Goal: Task Accomplishment & Management: Manage account settings

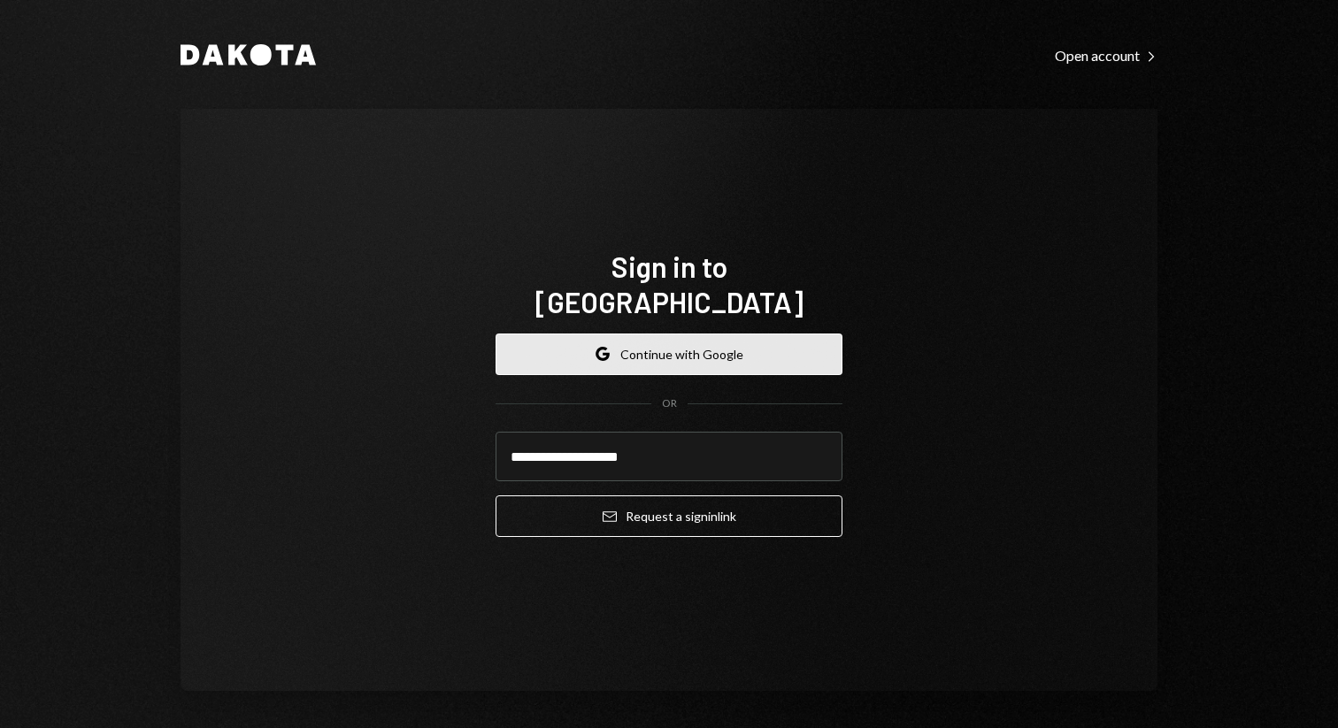
click at [697, 334] on button "Google Continue with Google" at bounding box center [668, 355] width 347 height 42
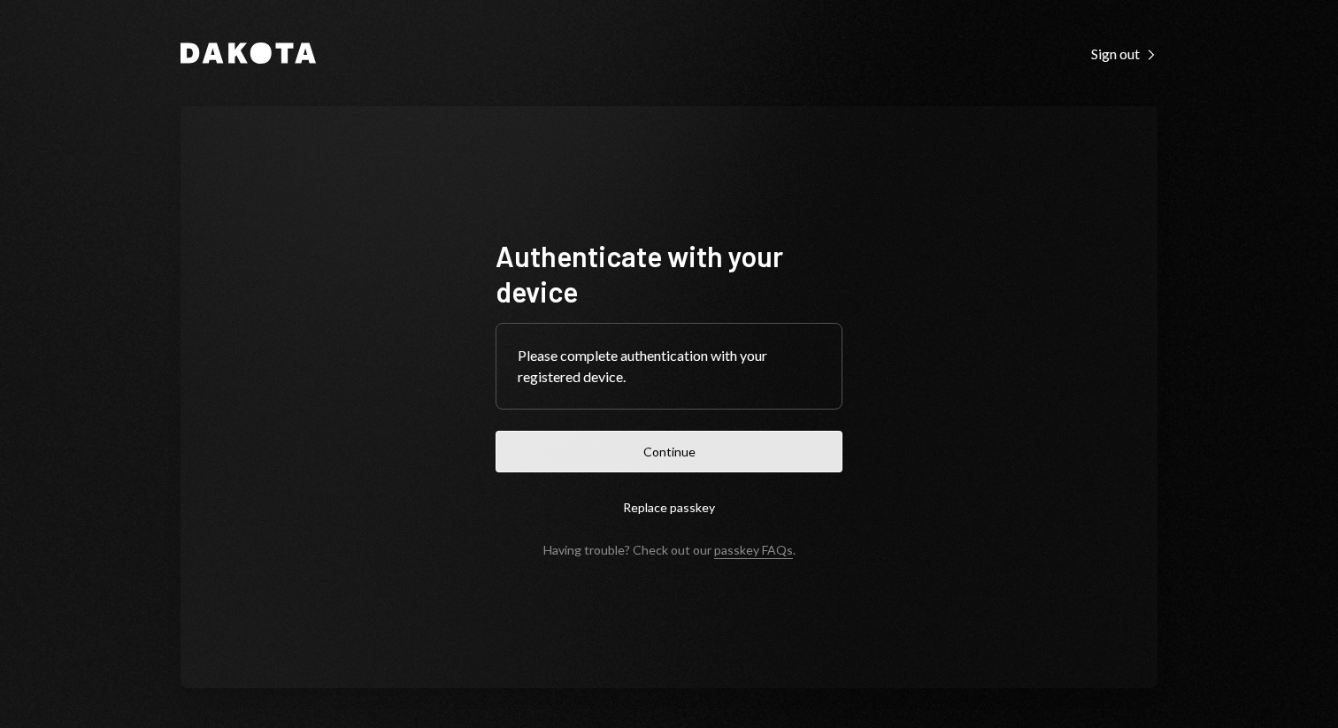
click at [718, 443] on button "Continue" at bounding box center [668, 452] width 347 height 42
click at [718, 443] on form "Authenticate with your device Please complete authentication with your register…" at bounding box center [668, 397] width 347 height 319
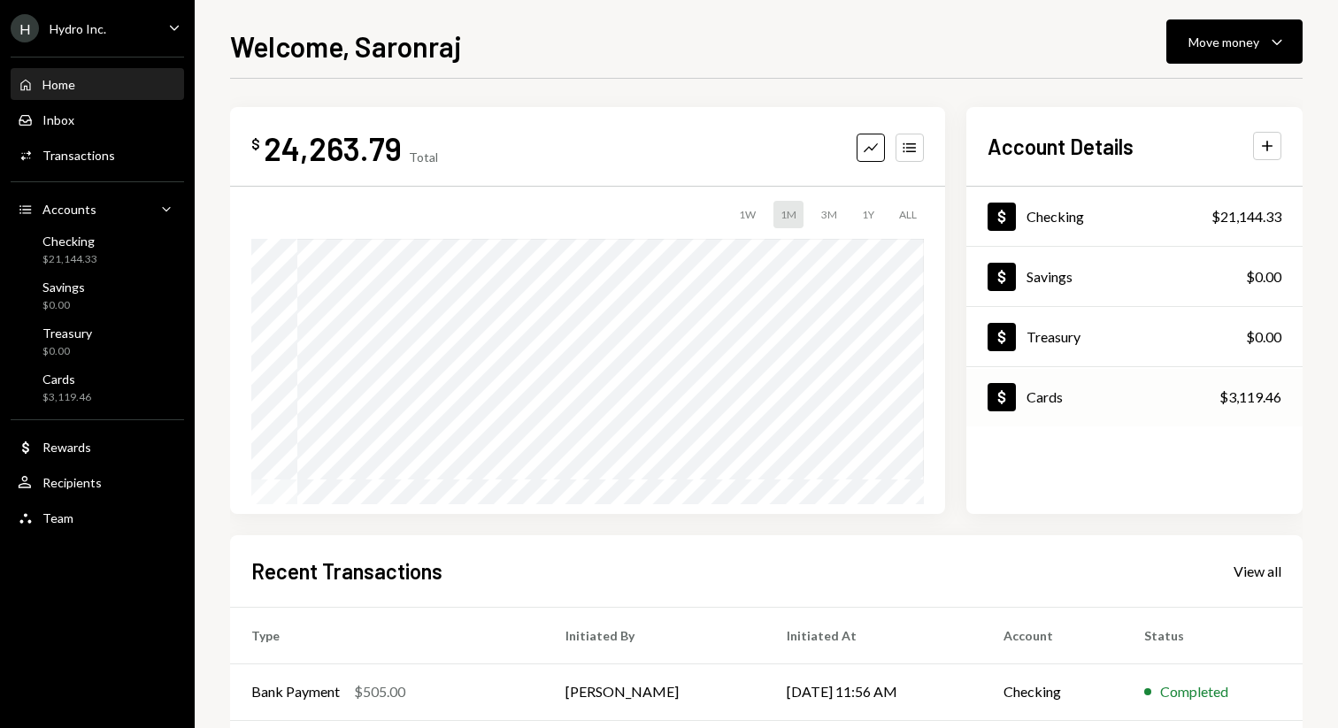
click at [1122, 396] on div "Dollar Cards $3,119.46" at bounding box center [1134, 398] width 336 height 58
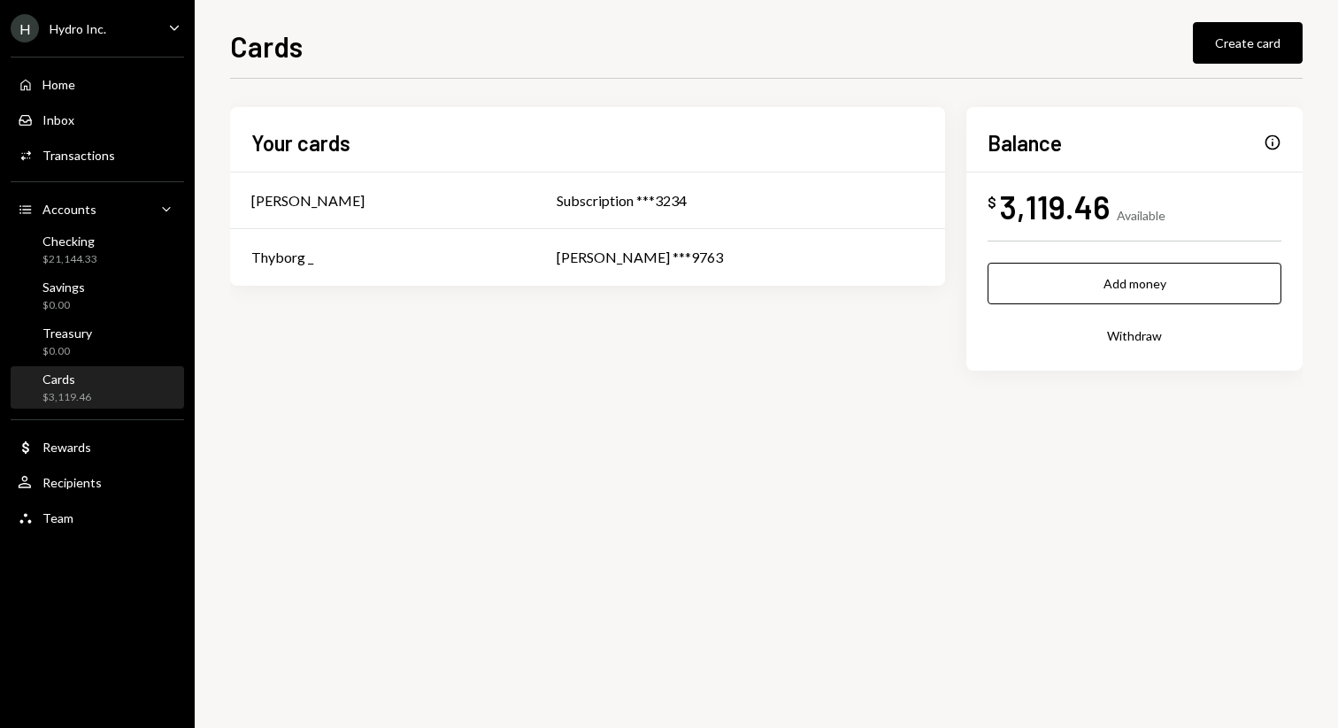
click at [79, 371] on div "Cards $3,119.46" at bounding box center [97, 388] width 159 height 41
click at [643, 231] on td "Thibaut Delarbre ***9763" at bounding box center [740, 257] width 410 height 57
click at [73, 89] on div "Home" at bounding box center [58, 84] width 33 height 15
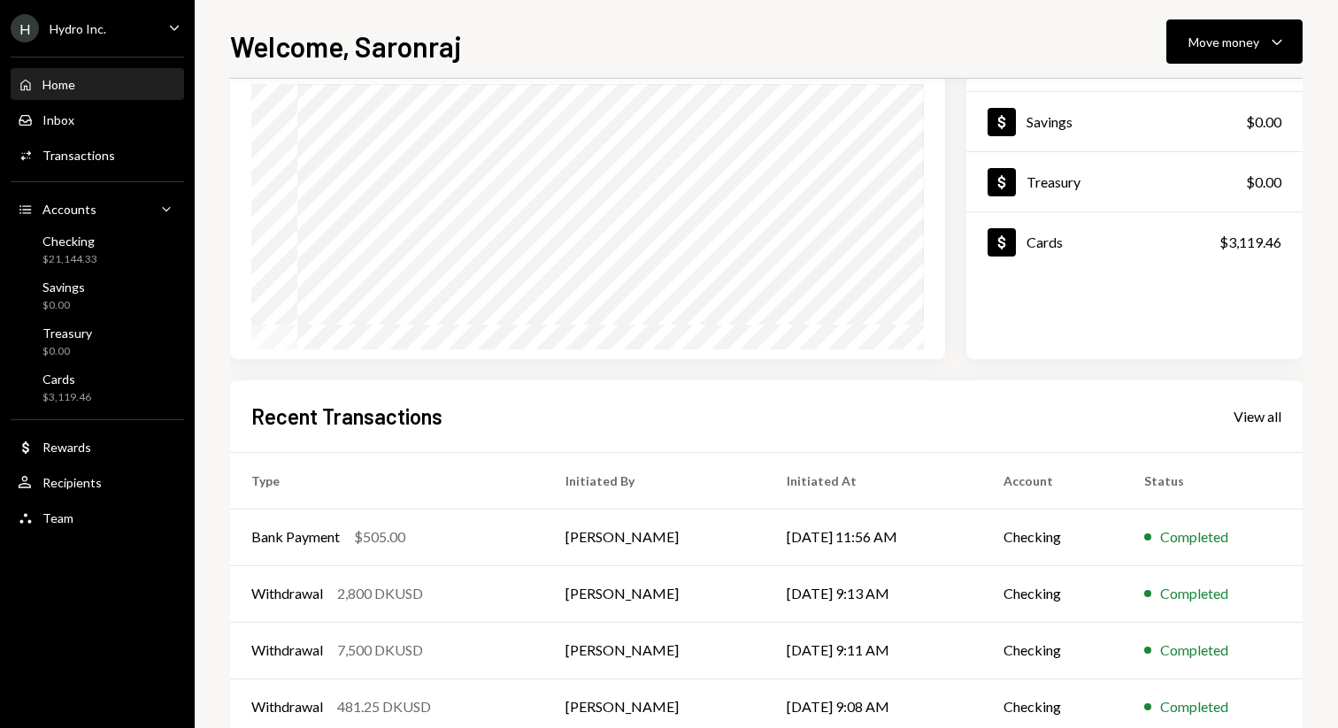
scroll to position [254, 0]
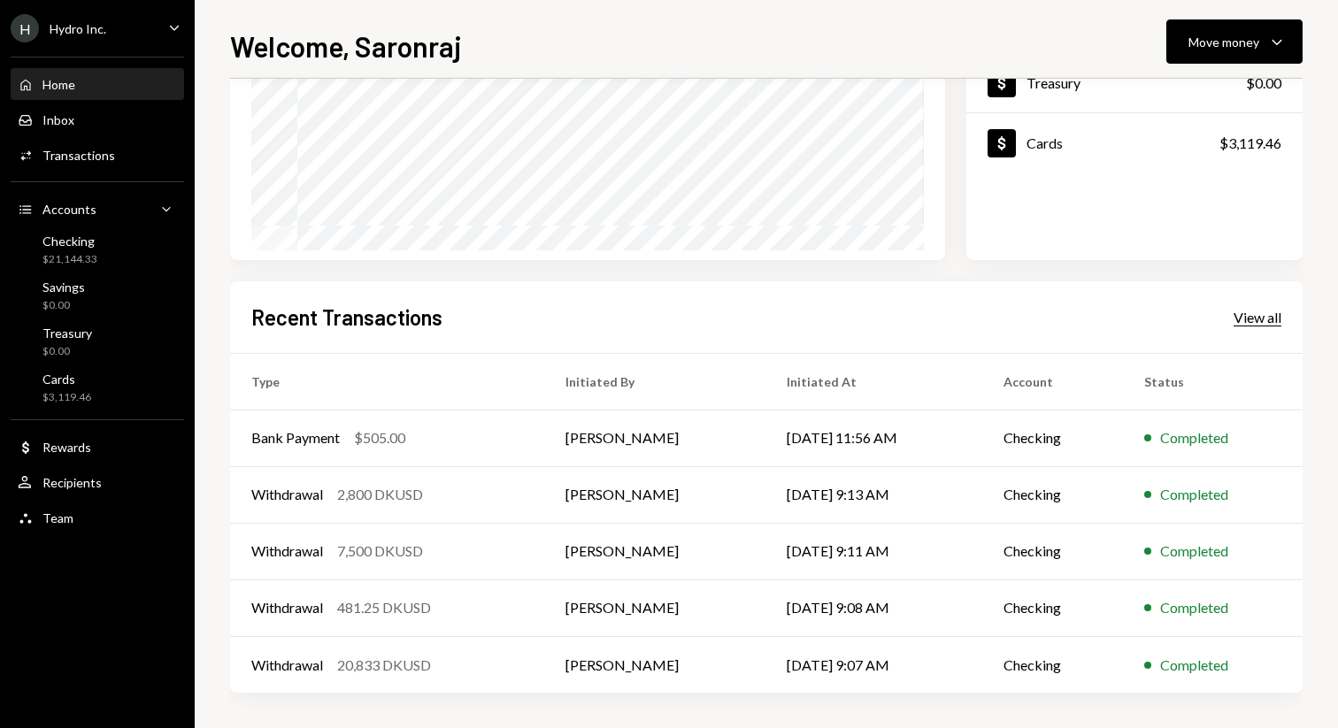
click at [1242, 319] on div "View all" at bounding box center [1257, 318] width 48 height 18
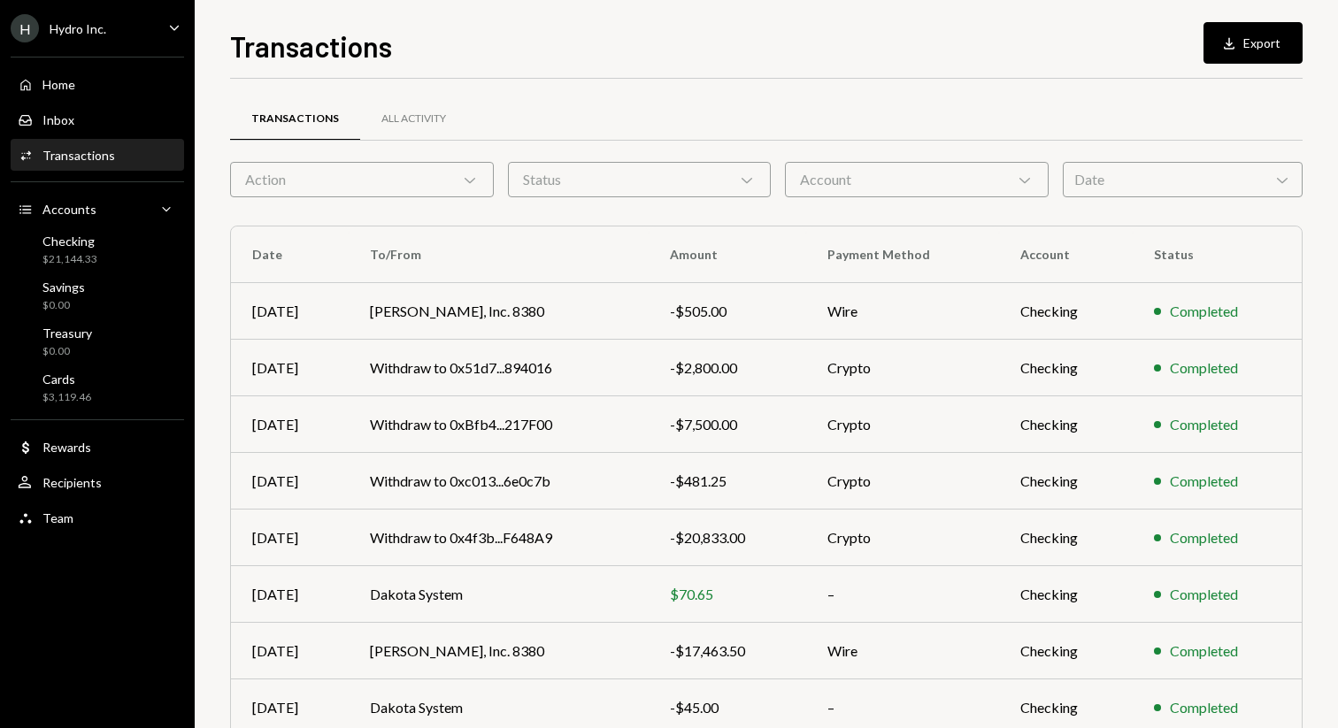
click at [811, 166] on div "Account Chevron Down" at bounding box center [917, 179] width 264 height 35
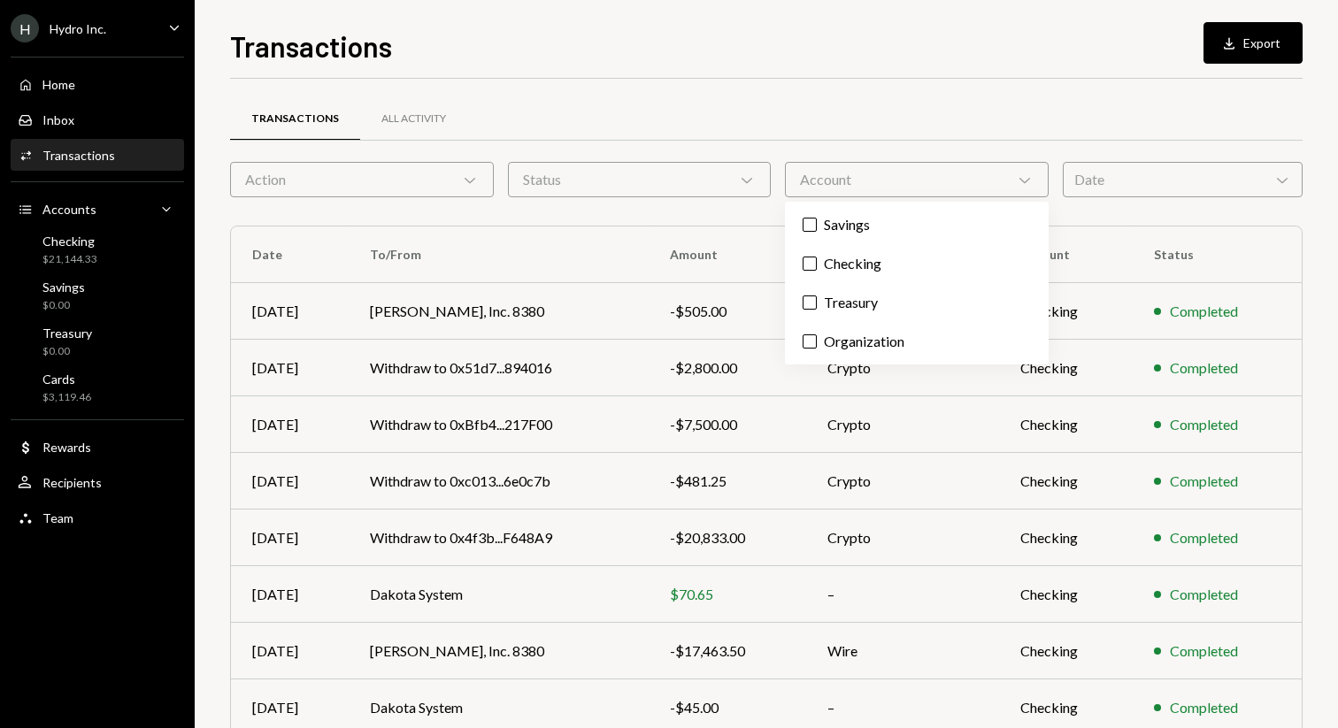
click at [554, 180] on div "Status Chevron Down" at bounding box center [640, 179] width 264 height 35
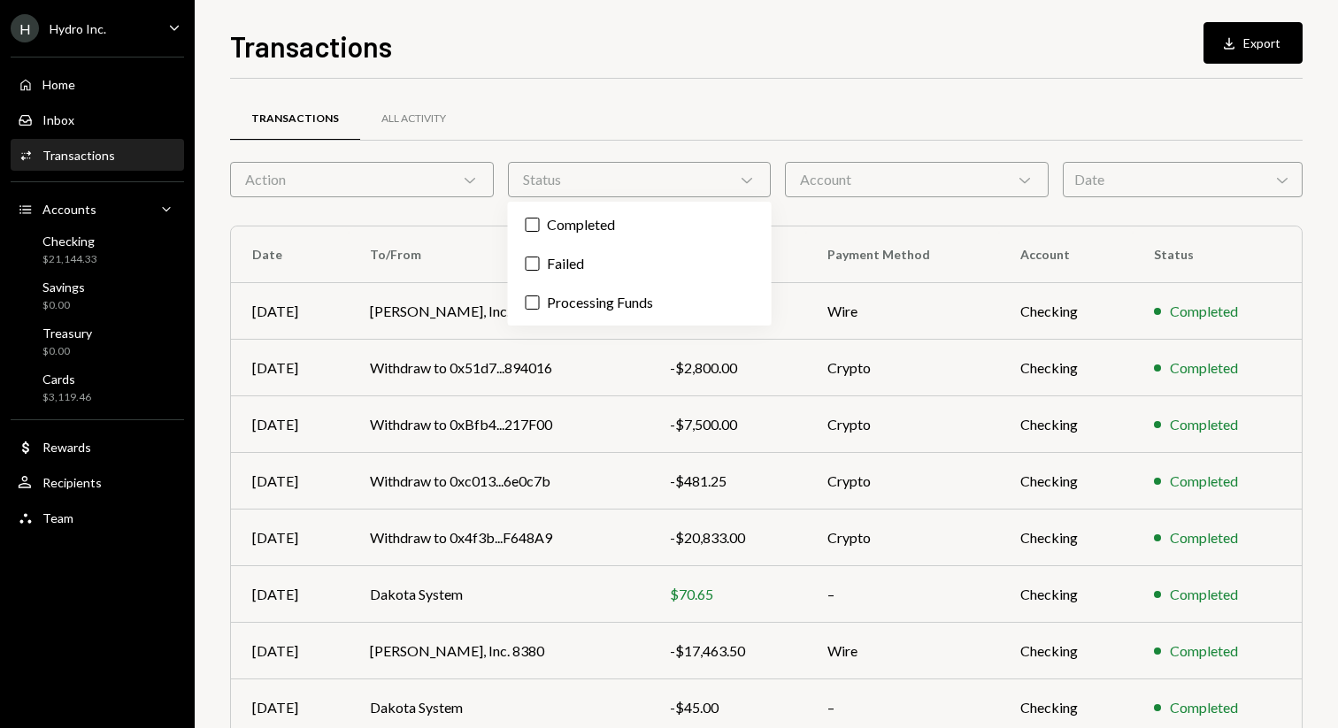
click at [873, 173] on div "Account Chevron Down" at bounding box center [917, 179] width 264 height 35
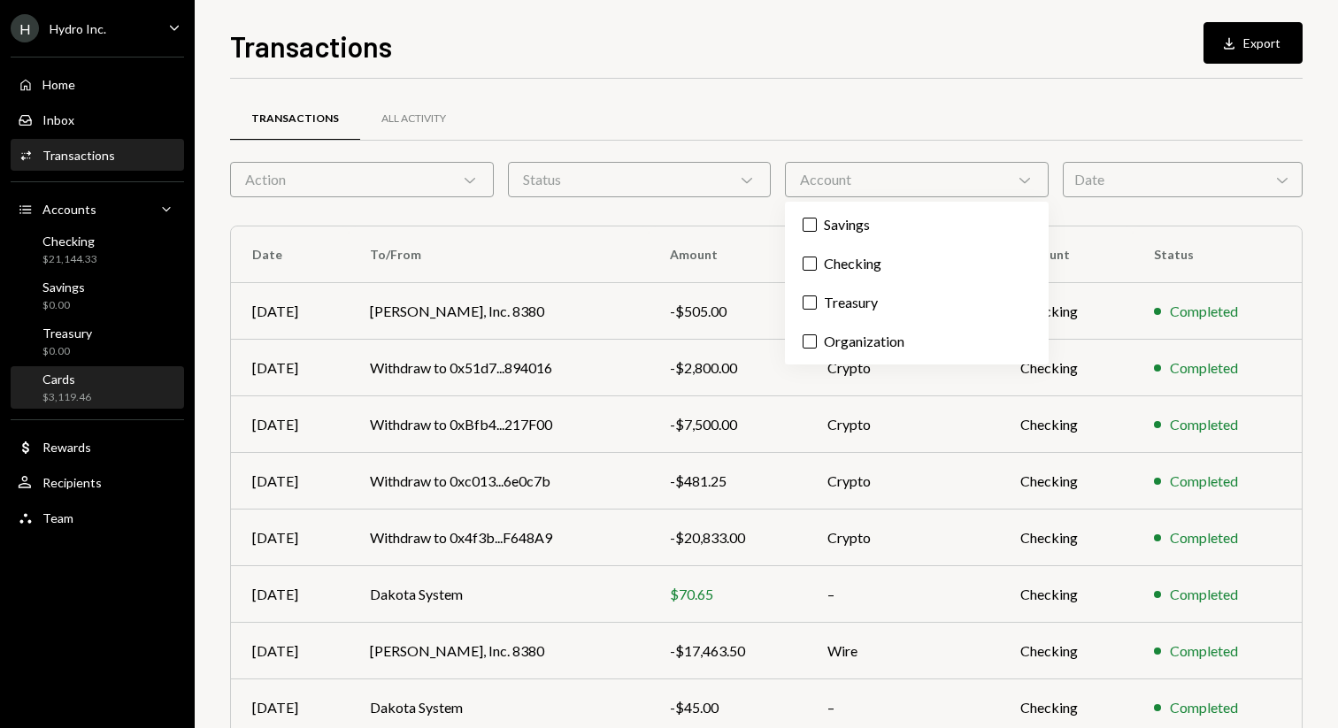
click at [54, 367] on link "Cards $3,119.46" at bounding box center [97, 387] width 173 height 42
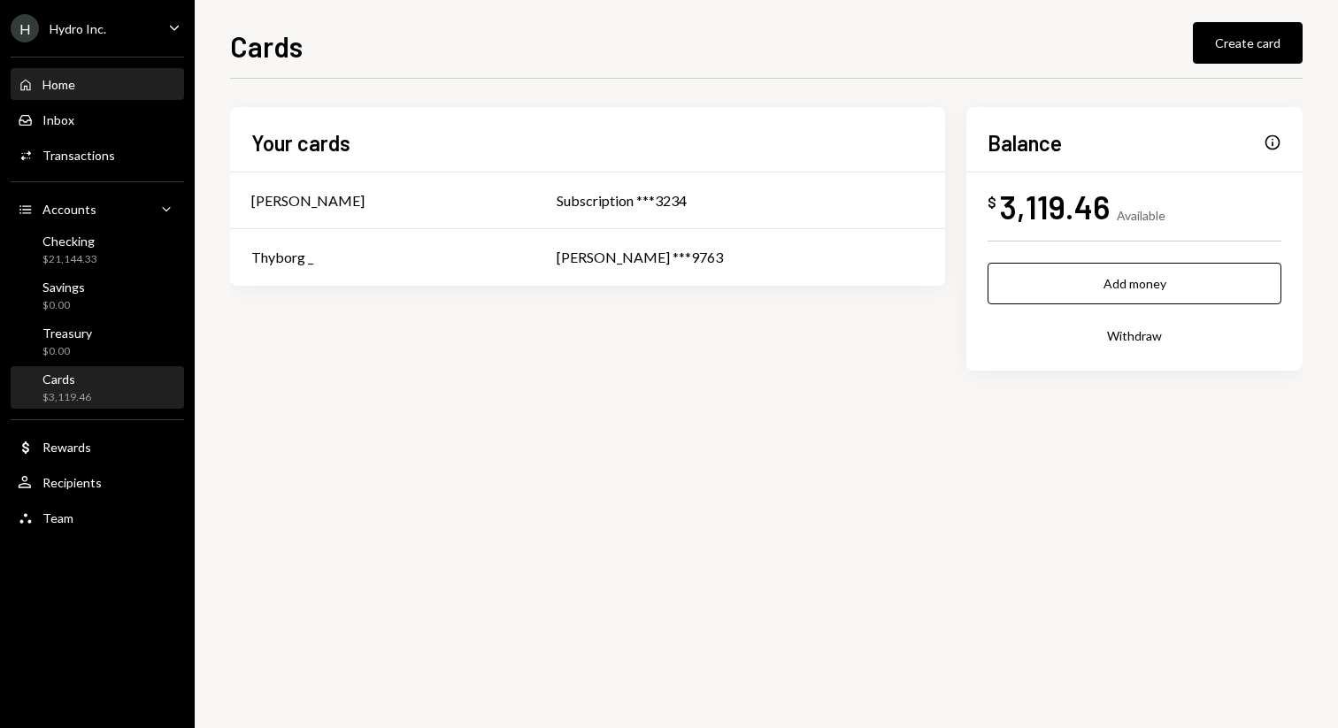
click at [84, 77] on div "Home Home" at bounding box center [97, 85] width 159 height 16
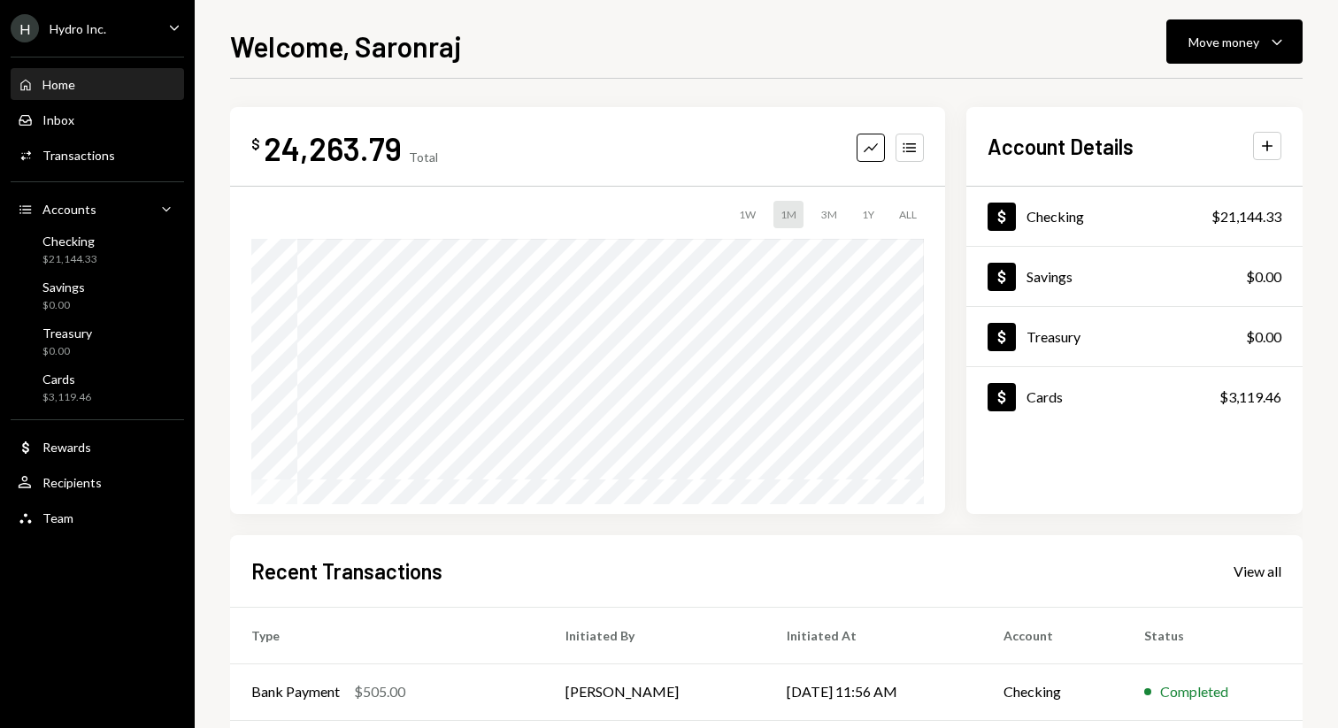
click at [83, 172] on div "Home Home Inbox Inbox Activities Transactions Accounts Accounts Caret Down Chec…" at bounding box center [97, 291] width 195 height 491
click at [83, 160] on div "Transactions" at bounding box center [78, 155] width 73 height 15
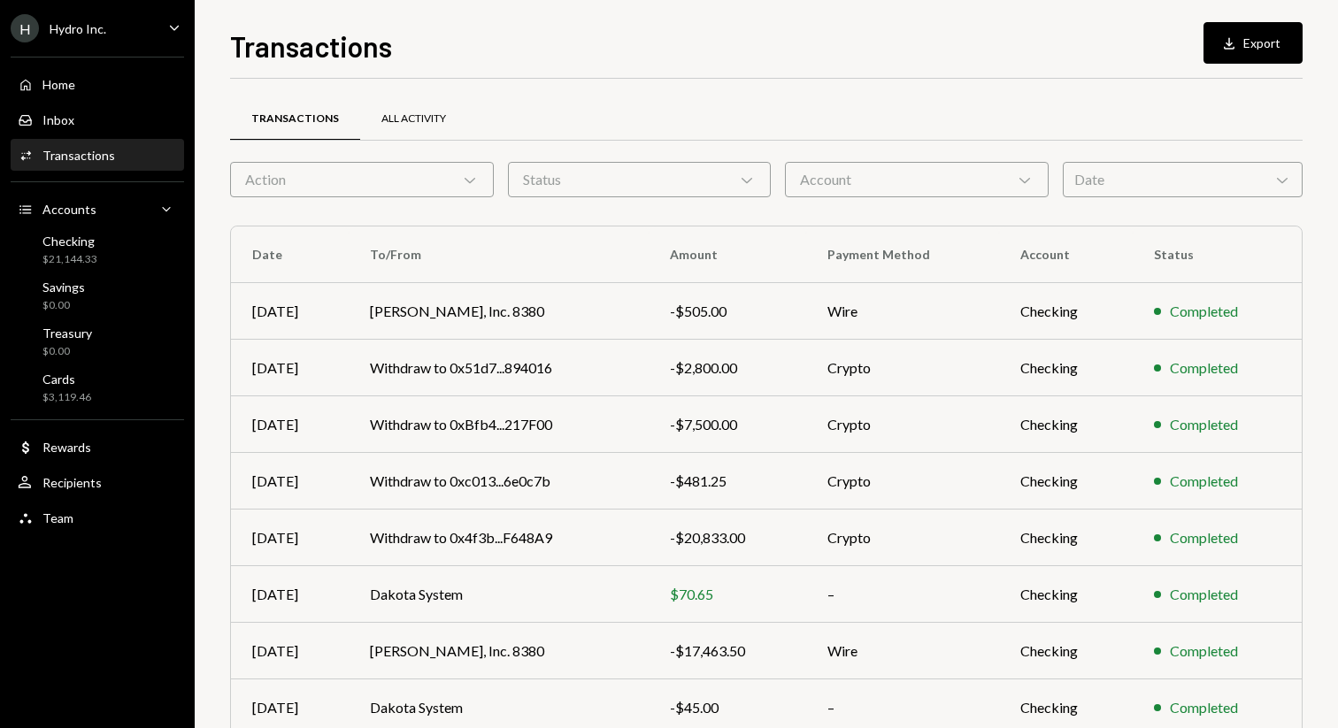
click at [432, 137] on div "All Activity" at bounding box center [413, 119] width 107 height 42
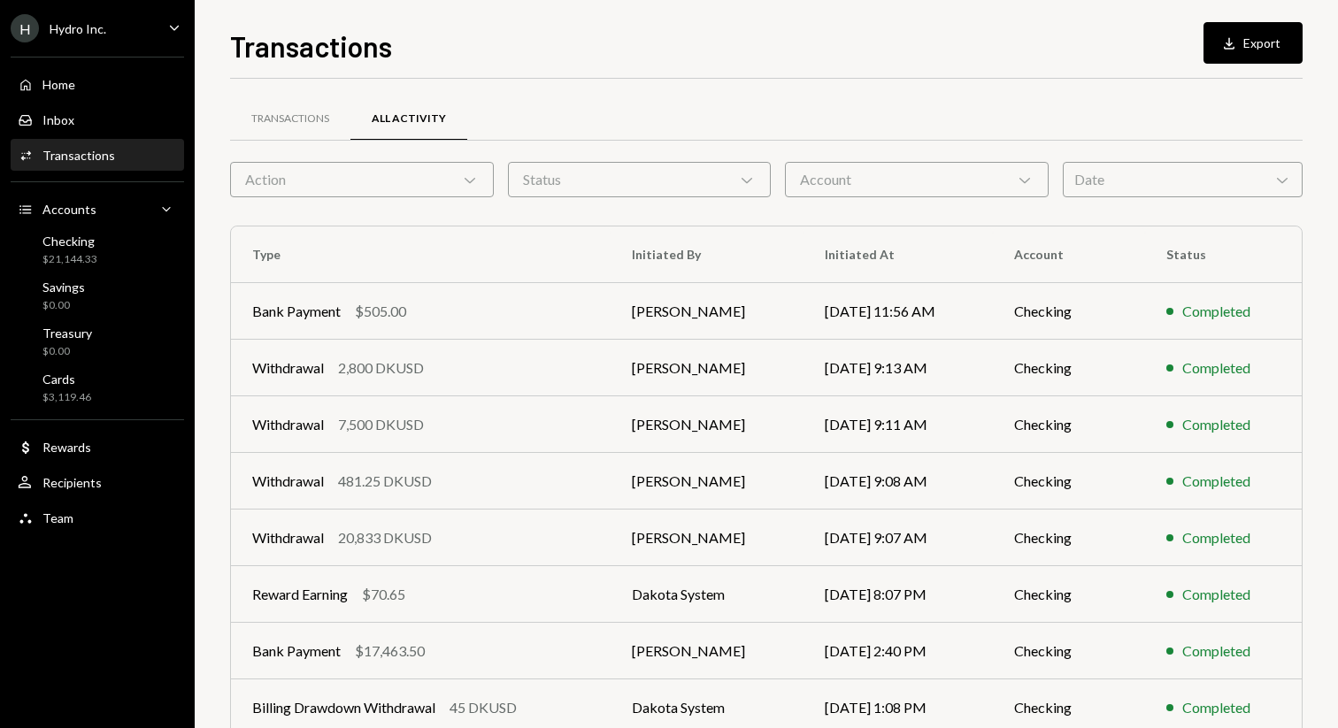
click at [810, 173] on div "Account Chevron Down" at bounding box center [917, 179] width 264 height 35
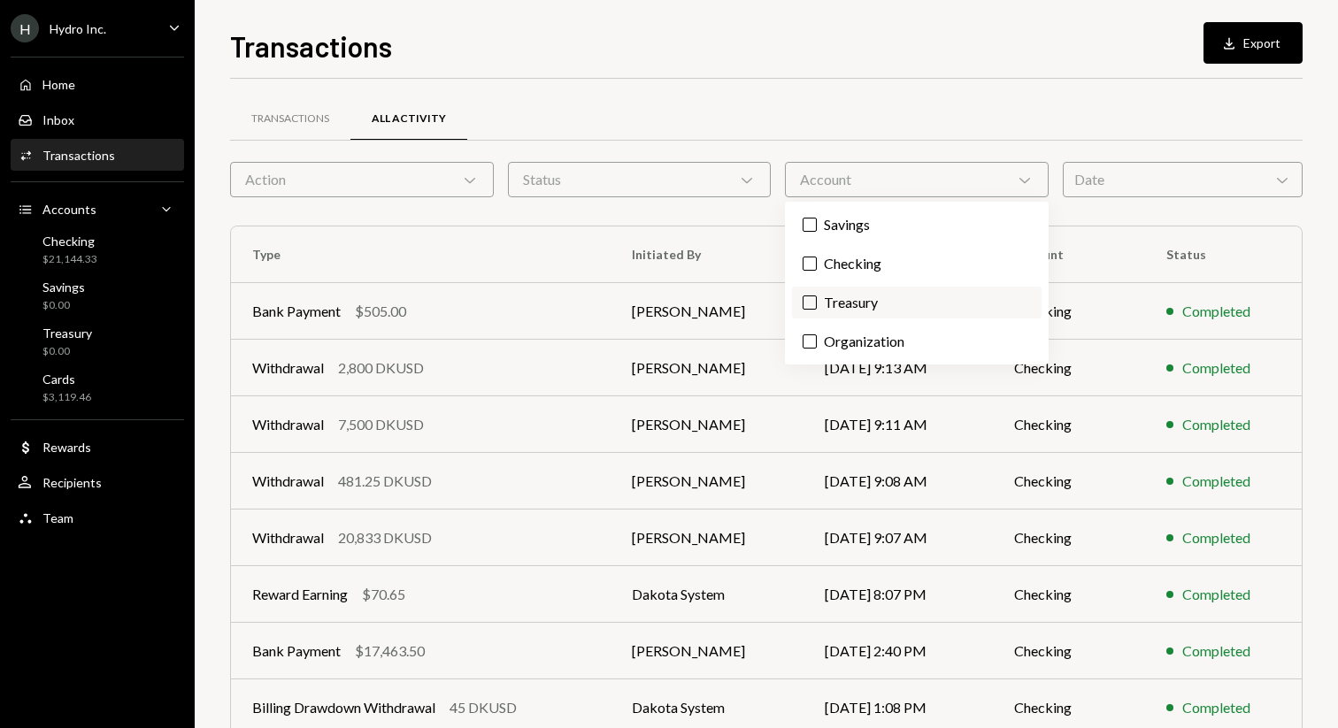
click at [849, 292] on label "Treasury" at bounding box center [916, 303] width 249 height 32
click at [817, 296] on button "Treasury" at bounding box center [809, 303] width 14 height 14
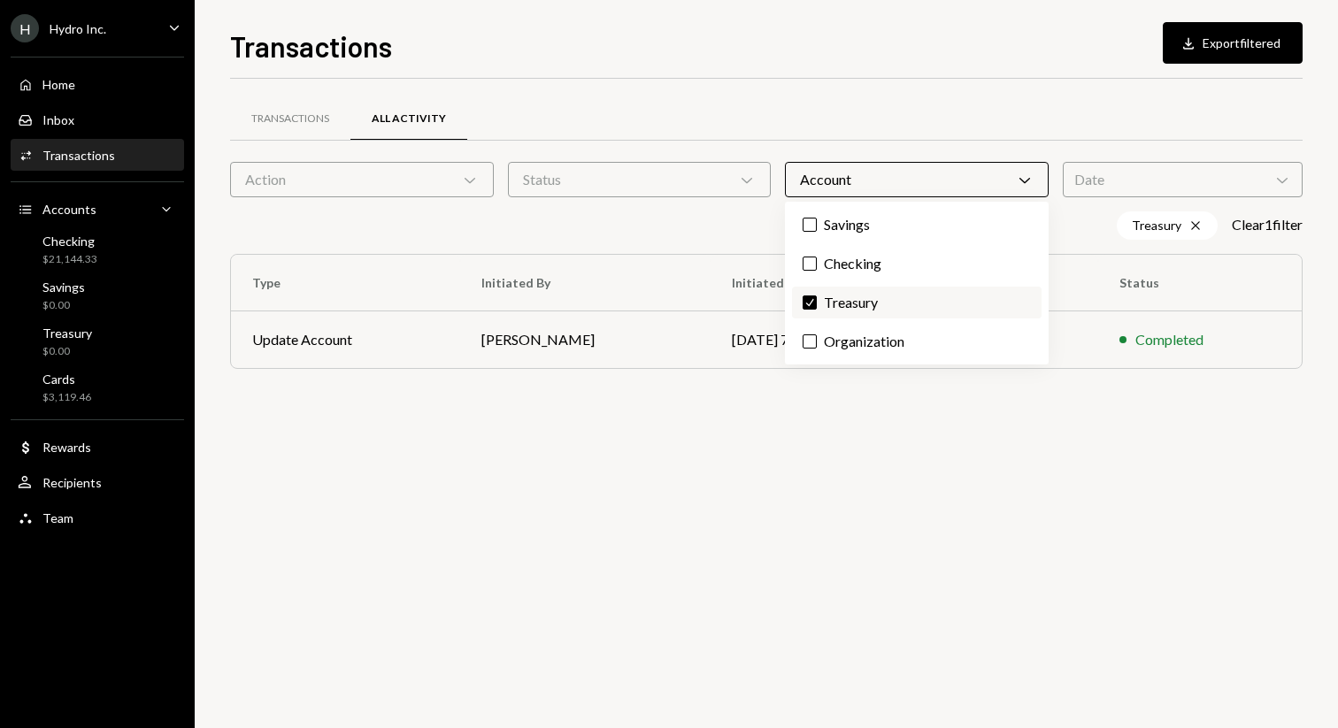
click at [849, 292] on label "Check Treasury" at bounding box center [916, 303] width 249 height 32
click at [817, 296] on button "Check" at bounding box center [809, 303] width 14 height 14
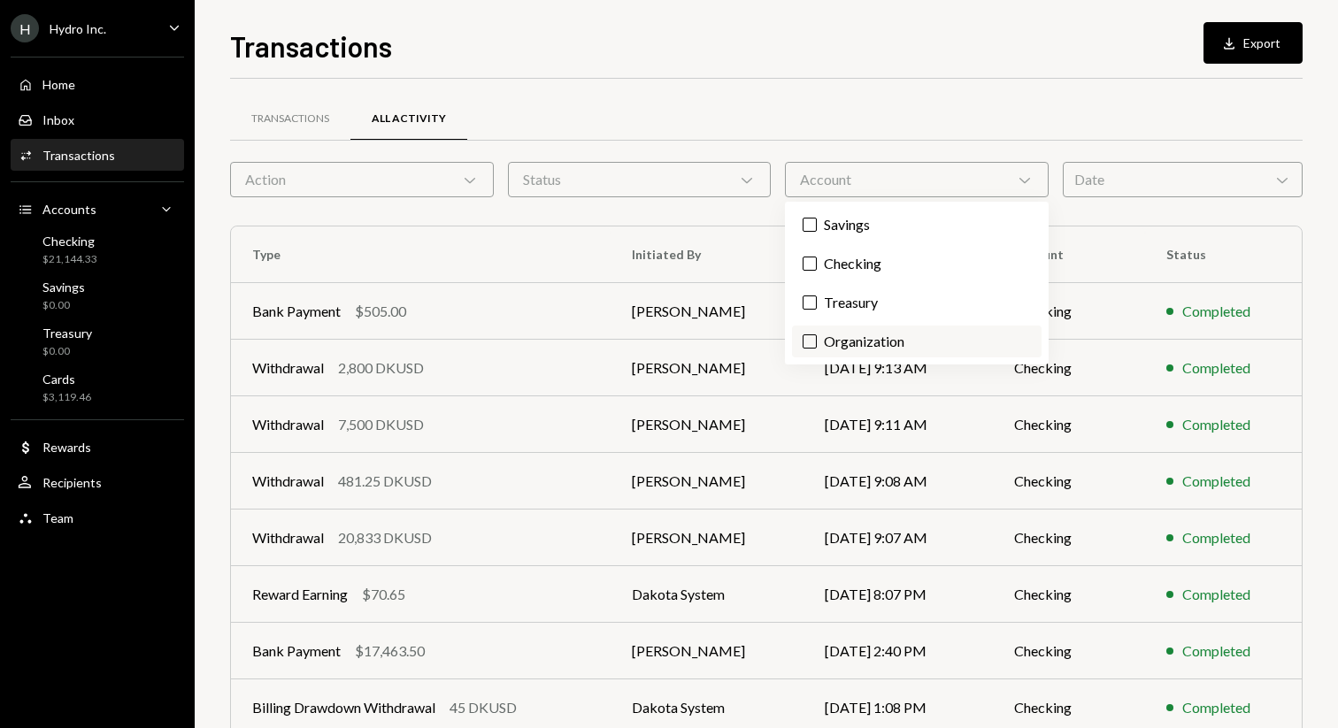
click at [850, 343] on label "Organization" at bounding box center [916, 342] width 249 height 32
click at [817, 343] on button "Organization" at bounding box center [809, 341] width 14 height 14
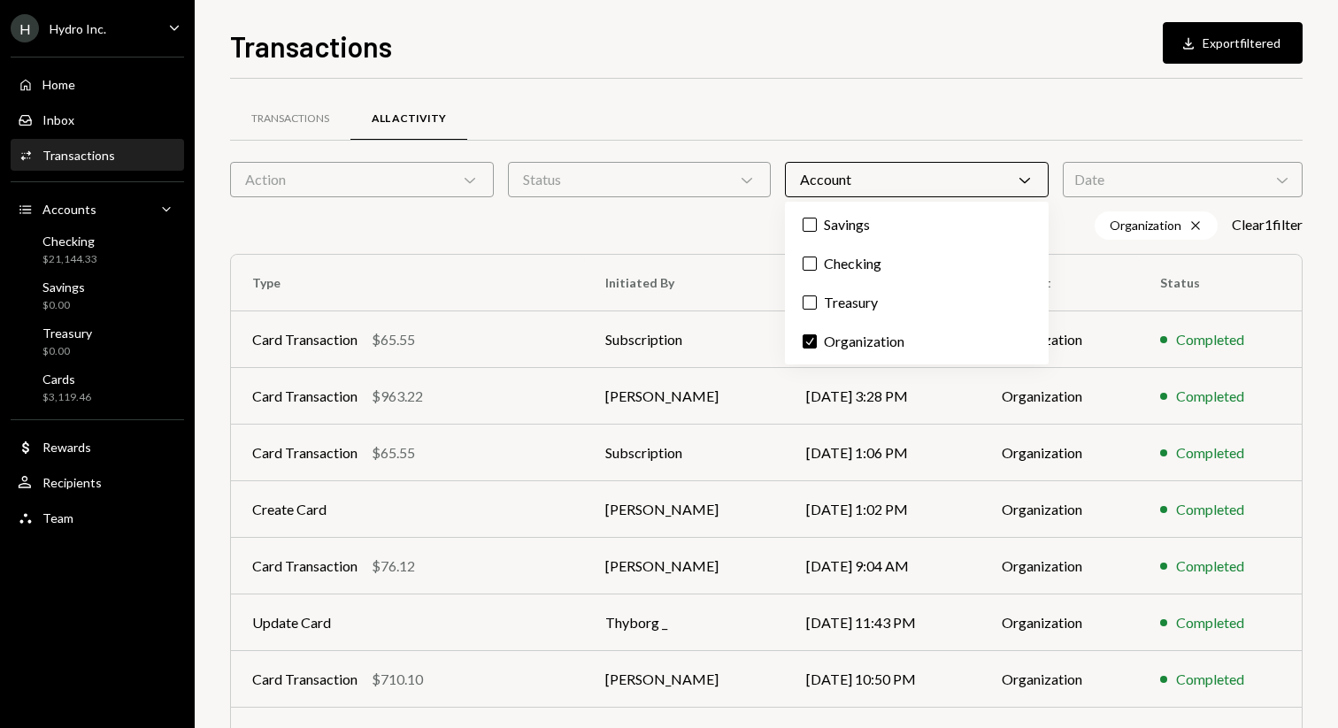
click at [753, 64] on div "Transactions Download Export filtered Transactions All Activity Action Chevron …" at bounding box center [766, 376] width 1072 height 703
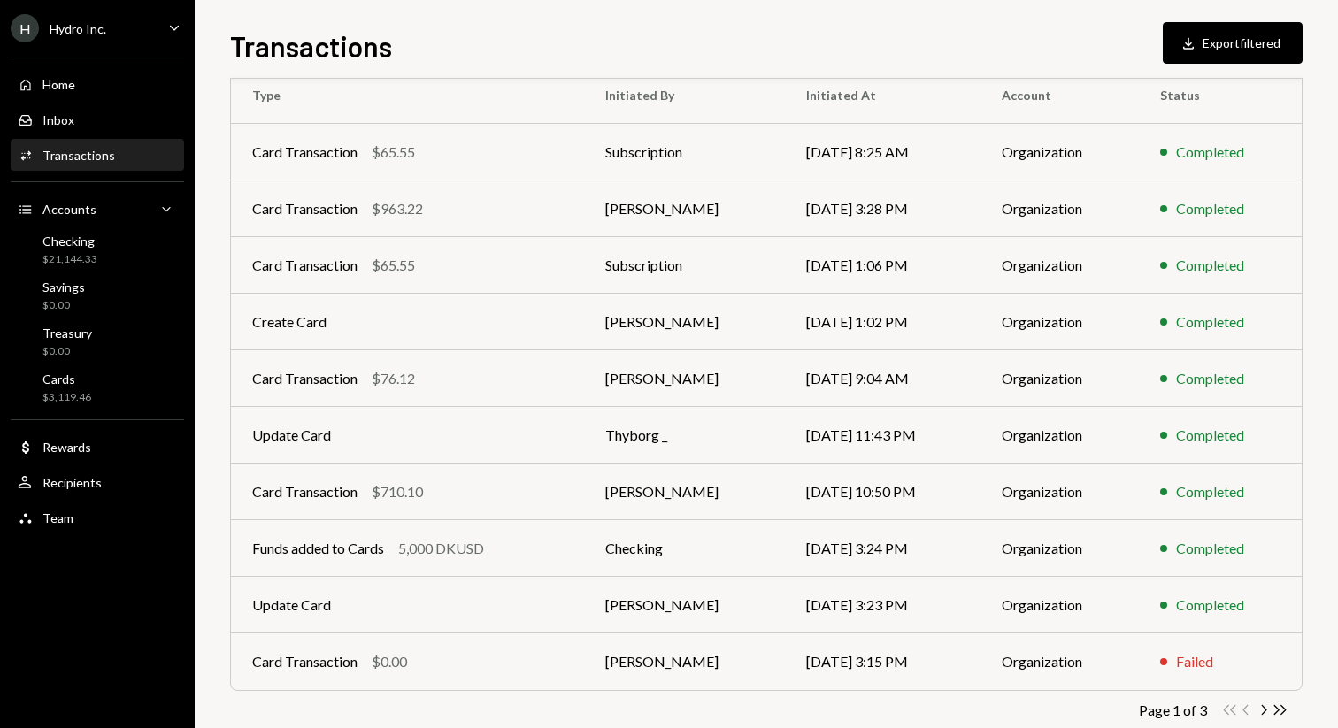
scroll to position [224, 0]
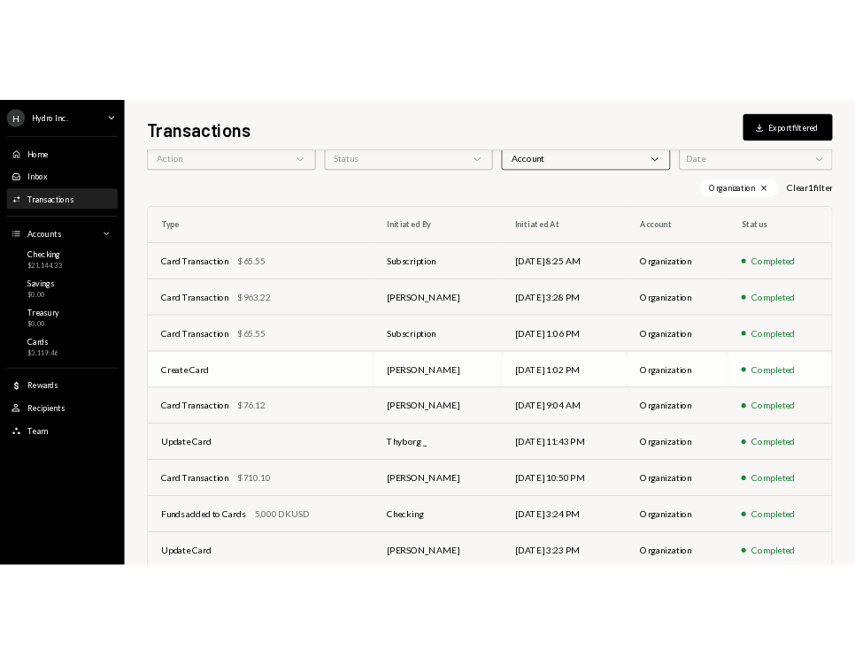
scroll to position [83, 0]
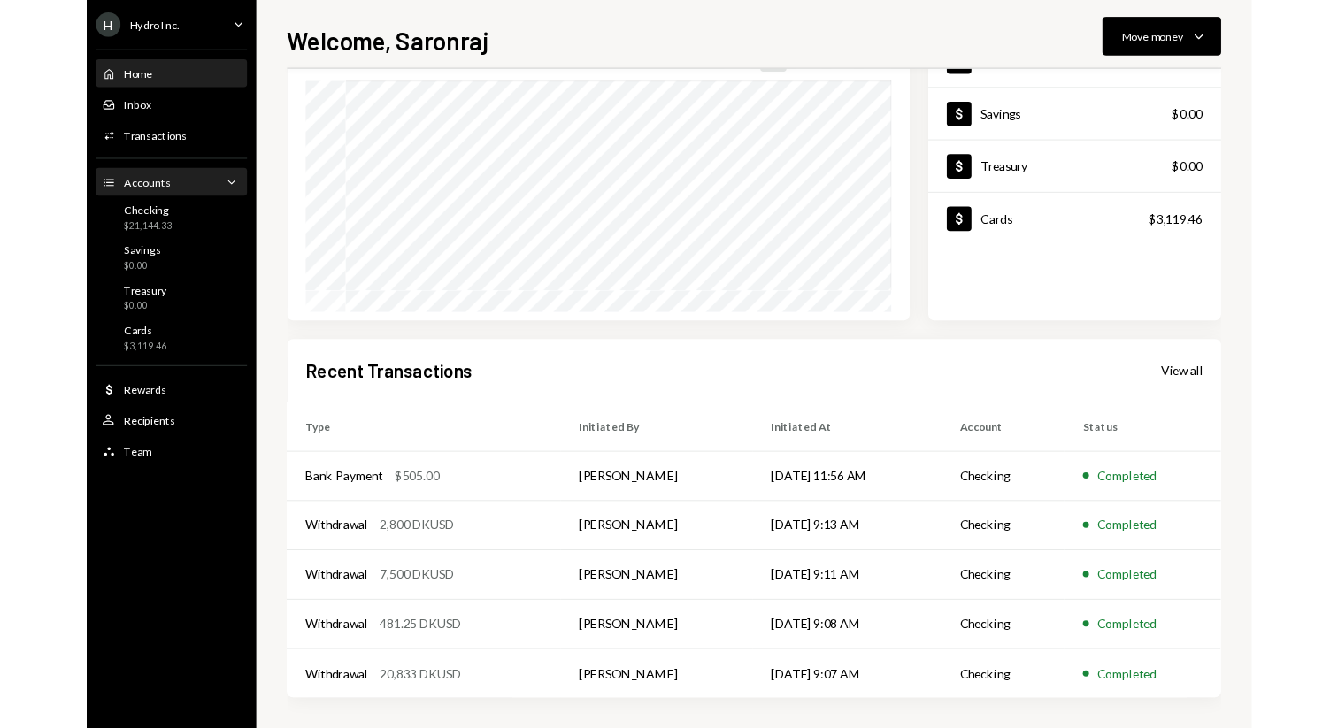
scroll to position [254, 0]
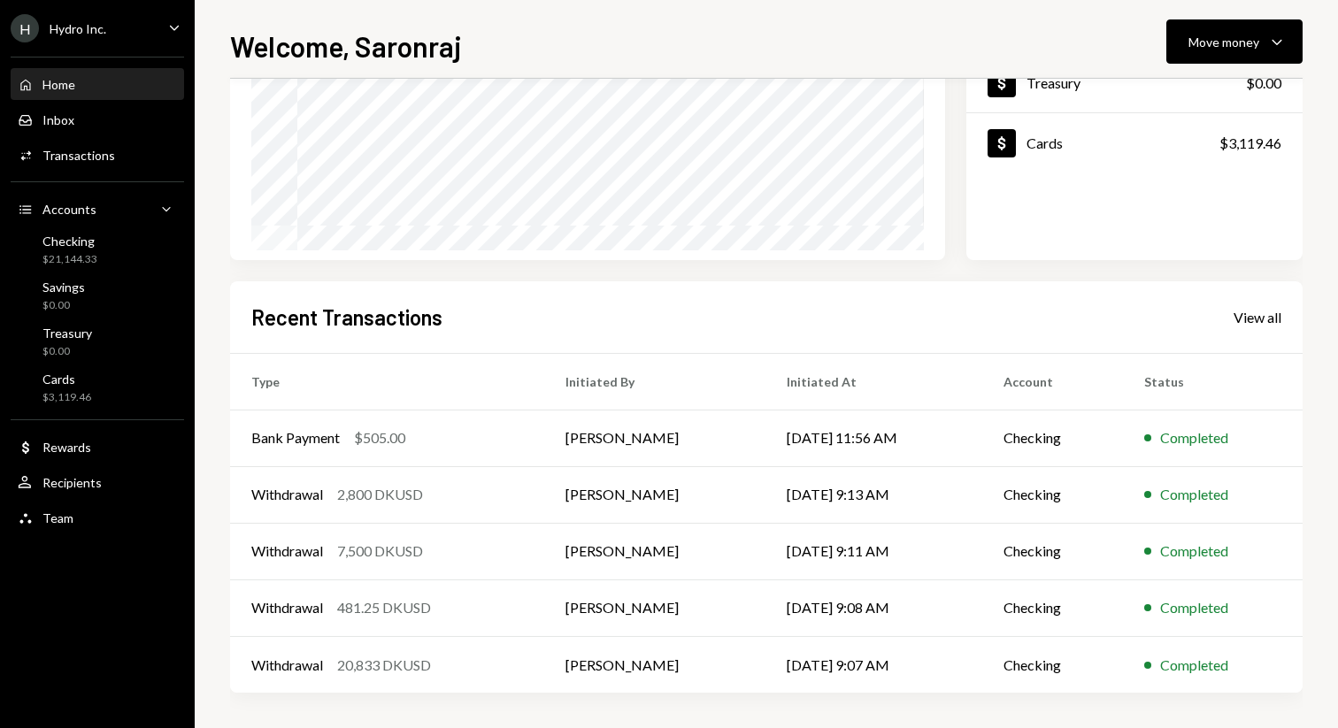
click at [66, 92] on div "Home Home" at bounding box center [97, 85] width 159 height 30
click at [854, 315] on div "View all" at bounding box center [1257, 318] width 48 height 18
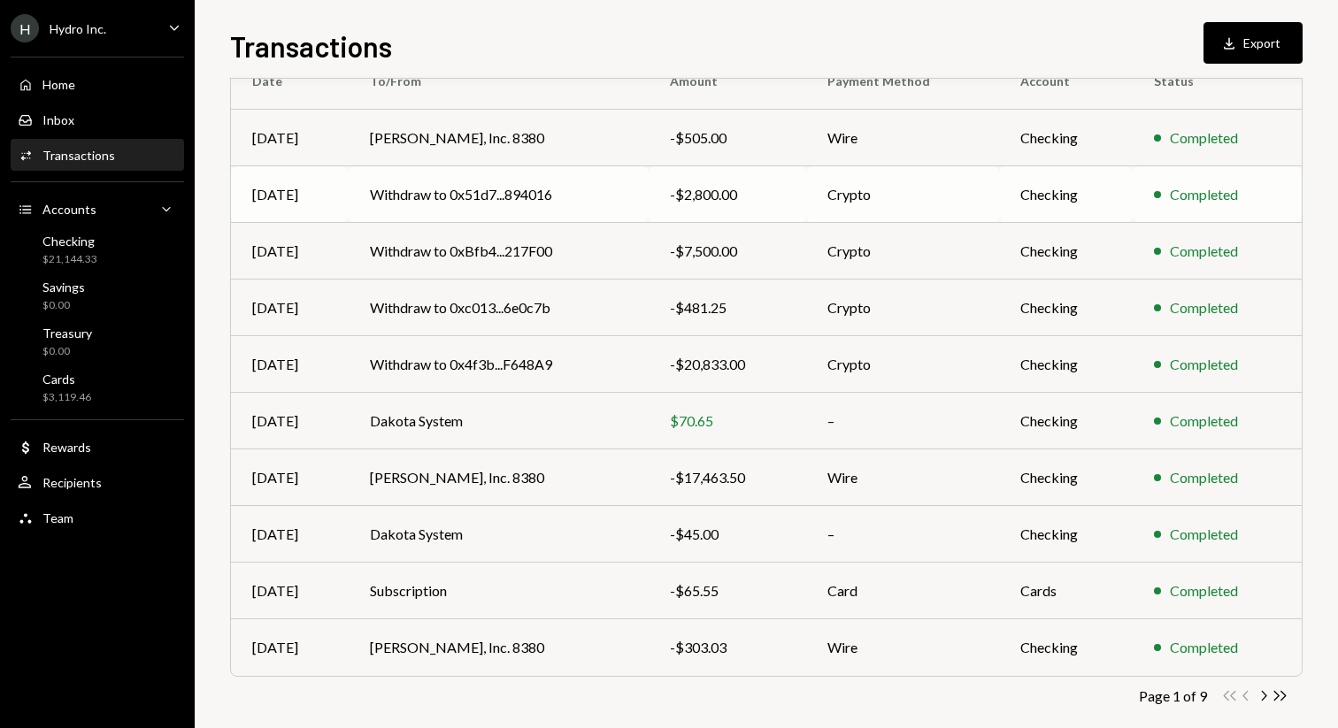
scroll to position [196, 0]
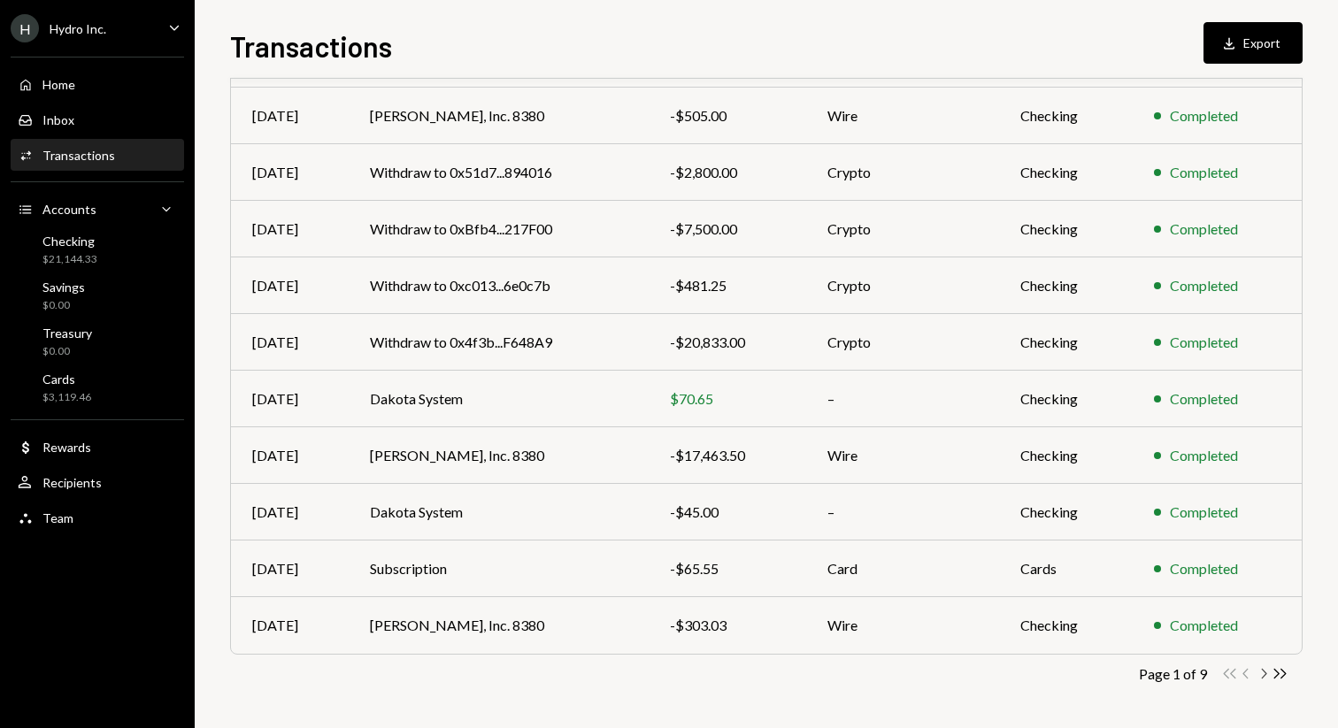
click at [854, 664] on icon "Chevron Right" at bounding box center [1263, 673] width 17 height 17
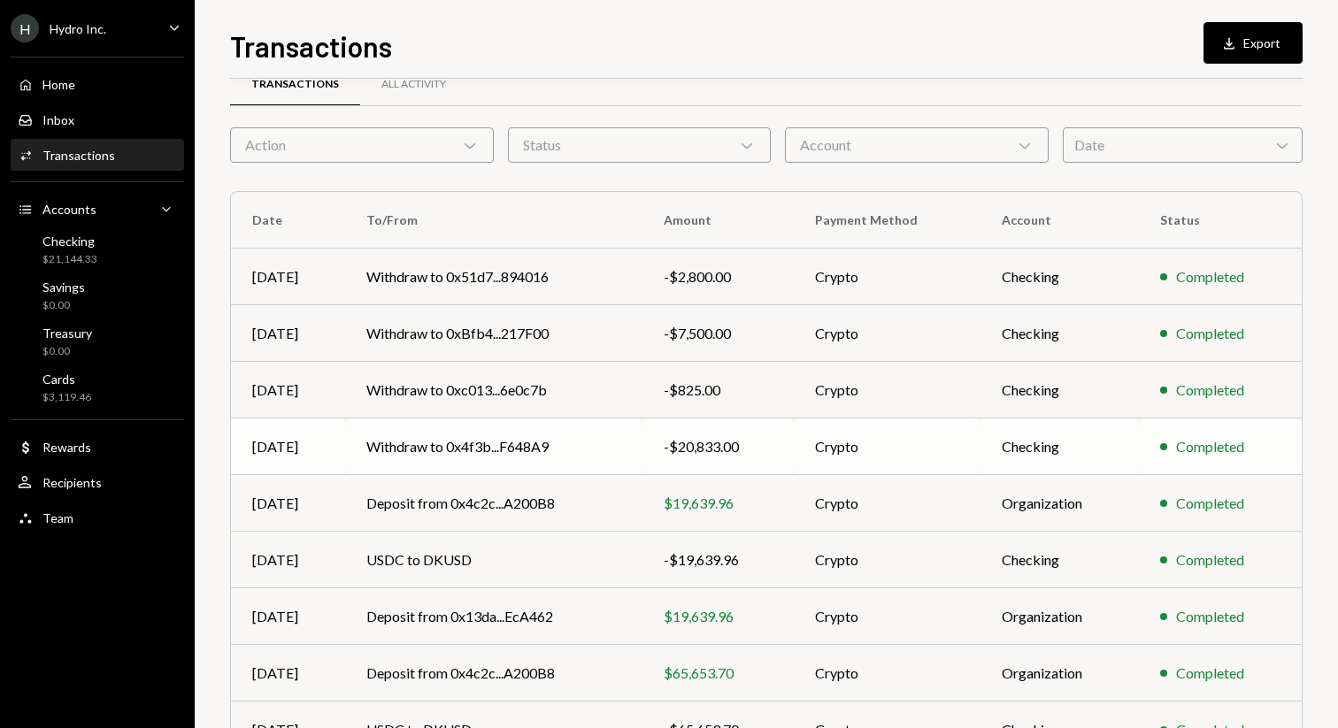
scroll to position [49, 0]
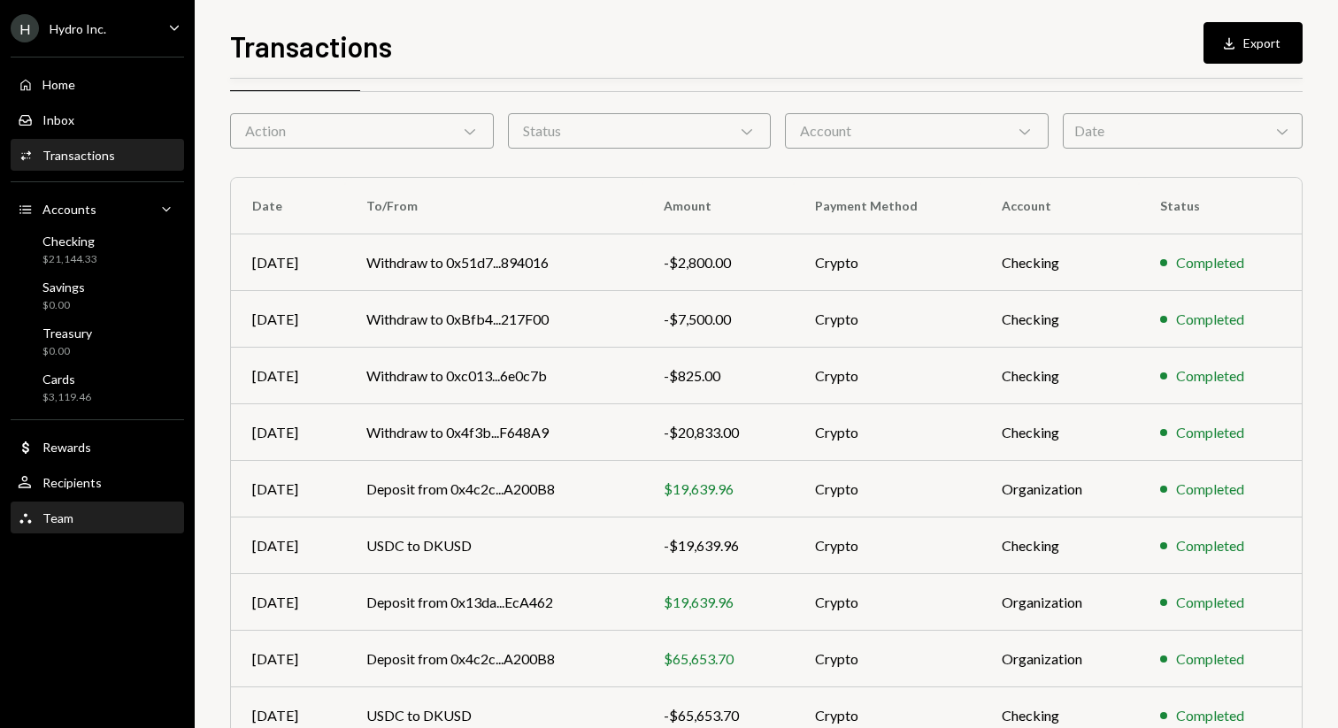
click at [41, 514] on div "Team Team" at bounding box center [46, 519] width 56 height 16
